Goal: Task Accomplishment & Management: Use online tool/utility

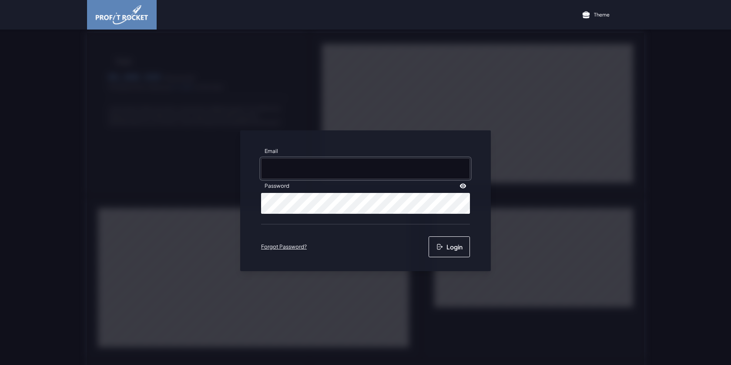
type input "[EMAIL_ADDRESS][DOMAIN_NAME]"
click at [446, 251] on button "Login" at bounding box center [449, 247] width 41 height 21
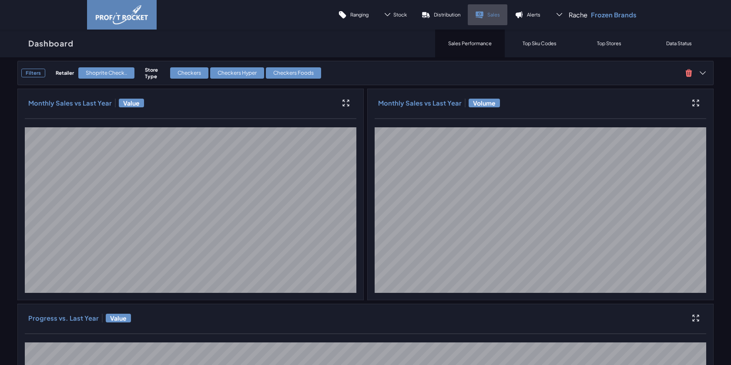
click at [479, 18] on icon at bounding box center [479, 14] width 9 height 9
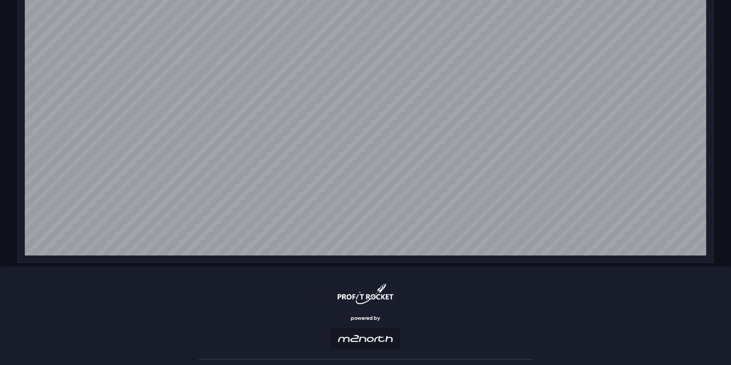
scroll to position [429, 0]
